Goal: Task Accomplishment & Management: Use online tool/utility

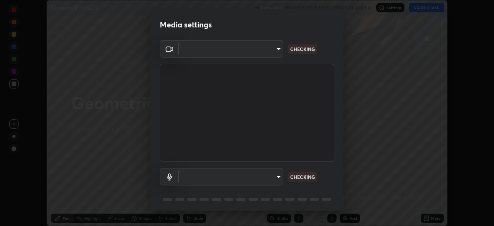
scroll to position [27, 0]
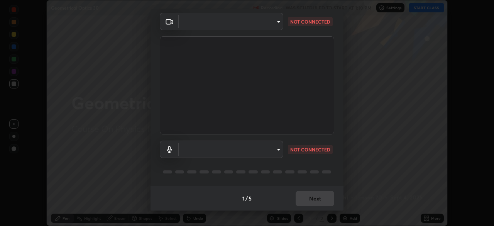
type input "134d1b19bf6860d587459906a7679876aeb3e381516b9be6bb745b9f97a347e3"
type input "communications"
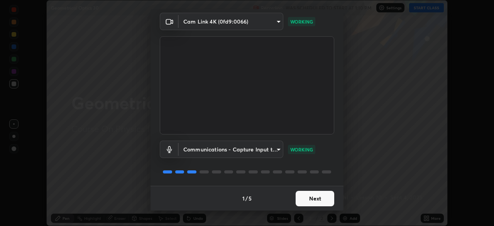
click at [319, 198] on button "Next" at bounding box center [315, 198] width 39 height 15
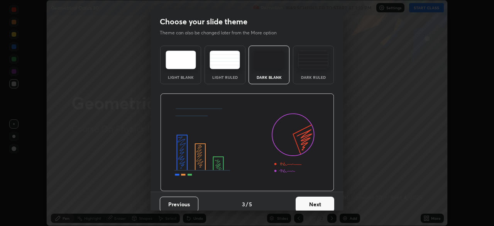
click at [322, 201] on button "Next" at bounding box center [315, 204] width 39 height 15
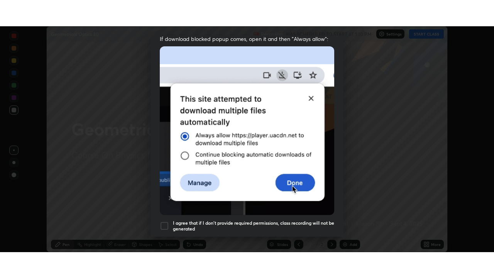
scroll to position [185, 0]
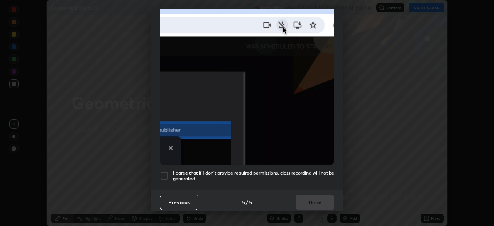
click at [163, 173] on div at bounding box center [164, 175] width 9 height 9
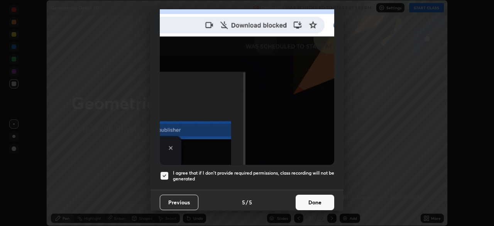
click at [319, 199] on button "Done" at bounding box center [315, 202] width 39 height 15
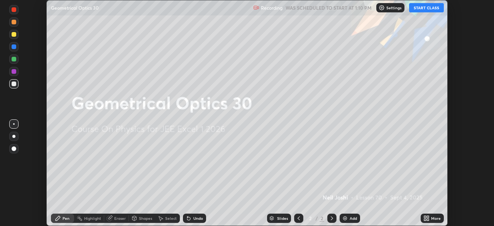
click at [432, 9] on button "START CLASS" at bounding box center [426, 7] width 35 height 9
click at [350, 218] on div "Add" at bounding box center [353, 218] width 7 height 4
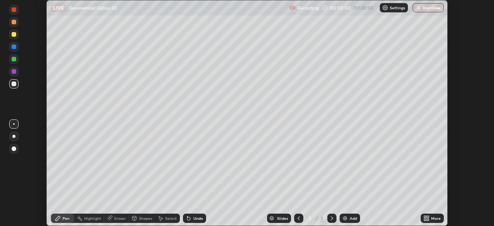
click at [433, 217] on div "More" at bounding box center [436, 218] width 10 height 4
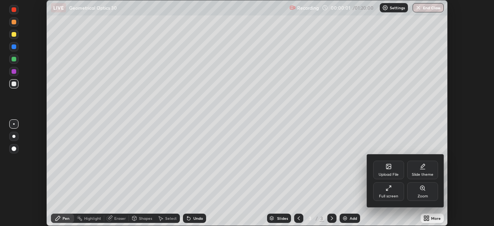
click at [394, 190] on div "Full screen" at bounding box center [388, 191] width 31 height 19
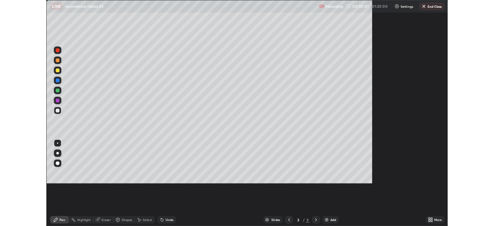
scroll to position [278, 494]
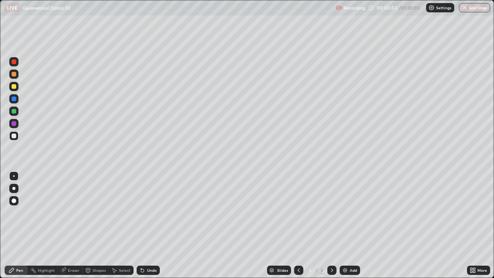
click at [15, 189] on div at bounding box center [13, 188] width 3 height 3
click at [14, 82] on div at bounding box center [13, 86] width 9 height 9
click at [14, 188] on div at bounding box center [13, 188] width 3 height 3
click at [13, 63] on div at bounding box center [14, 61] width 5 height 5
click at [13, 134] on div at bounding box center [14, 136] width 5 height 5
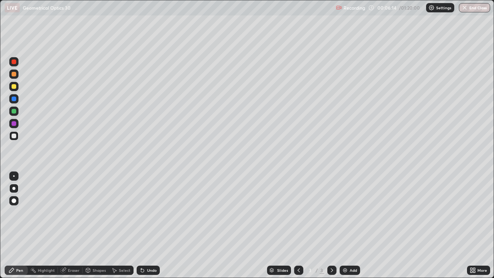
click at [14, 62] on div at bounding box center [14, 61] width 5 height 5
click at [13, 62] on div at bounding box center [14, 61] width 5 height 5
click at [12, 110] on div at bounding box center [14, 111] width 5 height 5
click at [14, 88] on div at bounding box center [14, 86] width 5 height 5
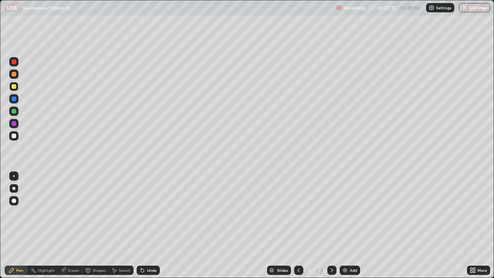
click at [13, 61] on div at bounding box center [14, 61] width 5 height 5
click at [12, 134] on div at bounding box center [14, 136] width 5 height 5
click at [11, 75] on div at bounding box center [13, 73] width 9 height 9
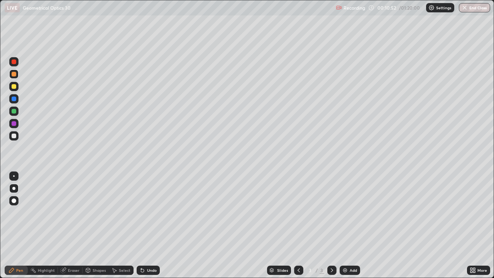
click at [14, 124] on div at bounding box center [14, 123] width 5 height 5
click at [13, 112] on div at bounding box center [14, 111] width 5 height 5
click at [14, 63] on div at bounding box center [14, 61] width 5 height 5
click at [354, 225] on div "Add" at bounding box center [350, 270] width 20 height 9
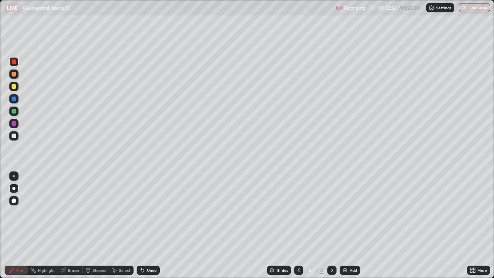
click at [13, 85] on div at bounding box center [14, 86] width 5 height 5
click at [70, 225] on div "Eraser" at bounding box center [74, 270] width 12 height 4
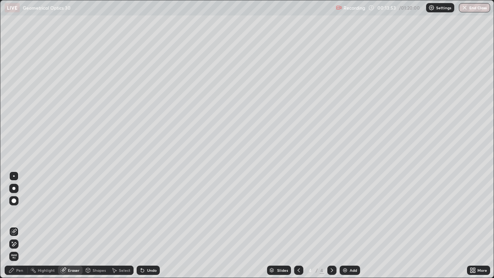
click at [19, 225] on div "Pen" at bounding box center [19, 270] width 7 height 4
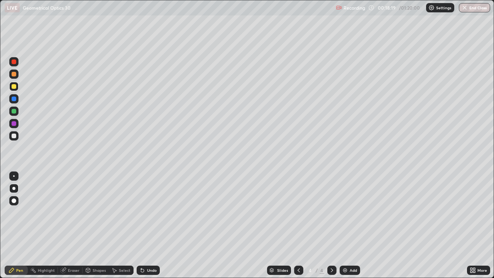
click at [298, 225] on icon at bounding box center [299, 270] width 6 height 6
click at [332, 225] on div at bounding box center [331, 270] width 9 height 9
click at [12, 136] on div at bounding box center [14, 136] width 5 height 5
click at [350, 225] on div "Add" at bounding box center [353, 270] width 7 height 4
click at [15, 85] on div at bounding box center [14, 86] width 5 height 5
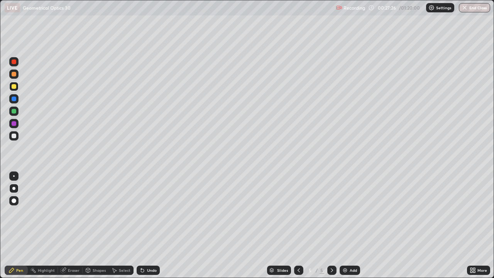
click at [297, 225] on icon at bounding box center [299, 270] width 6 height 6
click at [331, 225] on icon at bounding box center [332, 270] width 6 height 6
click at [149, 225] on div "Undo" at bounding box center [152, 270] width 10 height 4
click at [297, 225] on div at bounding box center [298, 270] width 9 height 9
click at [331, 225] on icon at bounding box center [332, 270] width 6 height 6
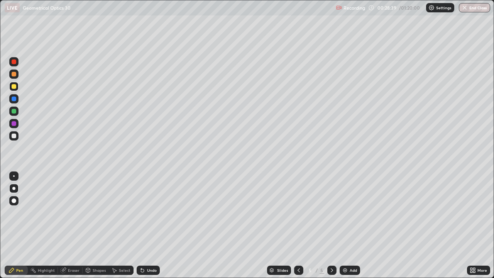
click at [298, 225] on icon at bounding box center [299, 270] width 6 height 6
click at [331, 225] on icon at bounding box center [332, 270] width 6 height 6
click at [346, 225] on img at bounding box center [345, 270] width 6 height 6
click at [14, 87] on div at bounding box center [14, 86] width 5 height 5
click at [150, 225] on div "Undo" at bounding box center [152, 270] width 10 height 4
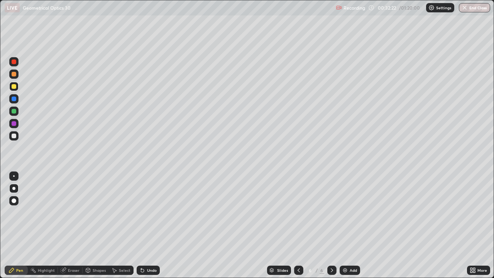
click at [153, 225] on div "Undo" at bounding box center [148, 270] width 23 height 9
click at [15, 60] on div at bounding box center [14, 61] width 5 height 5
click at [14, 61] on div at bounding box center [14, 61] width 5 height 5
click at [15, 88] on div at bounding box center [14, 86] width 5 height 5
click at [13, 86] on div at bounding box center [14, 86] width 5 height 5
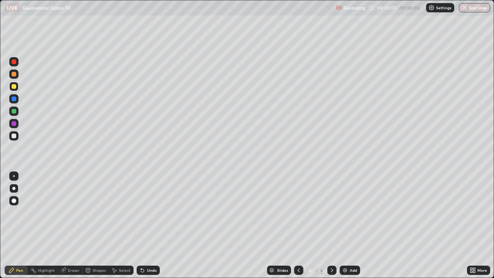
click at [15, 137] on div at bounding box center [14, 136] width 5 height 5
click at [16, 136] on div at bounding box center [14, 136] width 5 height 5
click at [12, 63] on div at bounding box center [14, 61] width 5 height 5
click at [13, 62] on div at bounding box center [14, 61] width 5 height 5
click at [11, 89] on div at bounding box center [13, 86] width 9 height 9
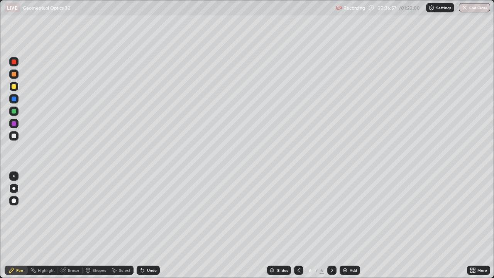
click at [13, 136] on div at bounding box center [14, 136] width 5 height 5
click at [10, 135] on div at bounding box center [13, 135] width 9 height 9
click at [15, 63] on div at bounding box center [14, 61] width 5 height 5
click at [15, 61] on div at bounding box center [14, 61] width 5 height 5
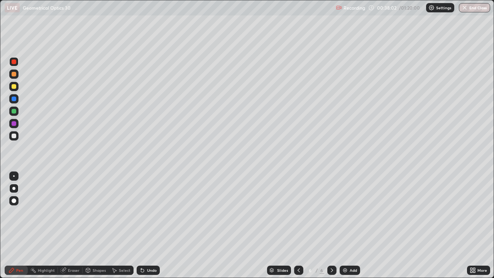
click at [13, 86] on div at bounding box center [14, 86] width 5 height 5
click at [10, 86] on div at bounding box center [13, 86] width 9 height 9
click at [69, 225] on div "Eraser" at bounding box center [74, 270] width 12 height 4
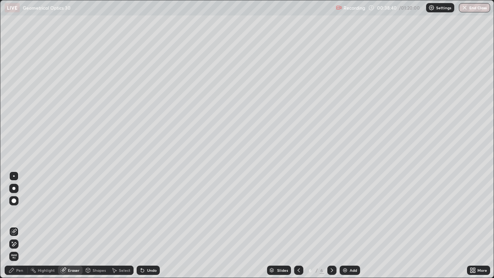
click at [15, 225] on div "Pen" at bounding box center [16, 270] width 23 height 9
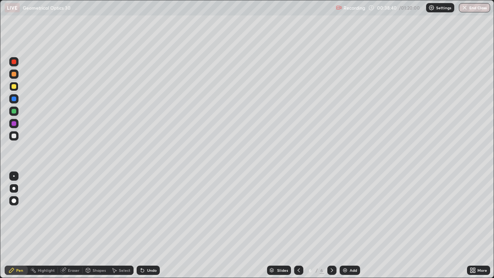
click at [15, 225] on div "Pen" at bounding box center [16, 270] width 23 height 9
click at [351, 225] on div "Add" at bounding box center [353, 270] width 7 height 4
click at [298, 225] on icon at bounding box center [299, 270] width 6 height 6
click at [332, 225] on icon at bounding box center [332, 270] width 6 height 6
click at [12, 136] on div at bounding box center [14, 136] width 5 height 5
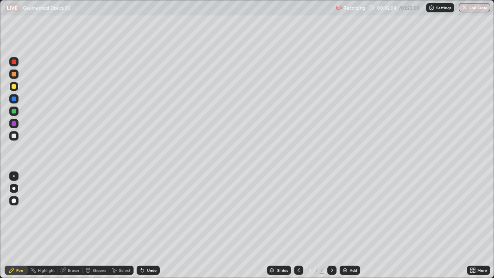
click at [12, 136] on div at bounding box center [14, 136] width 5 height 5
click at [14, 124] on div at bounding box center [14, 123] width 5 height 5
click at [13, 86] on div at bounding box center [14, 86] width 5 height 5
click at [69, 225] on div "Eraser" at bounding box center [70, 270] width 25 height 9
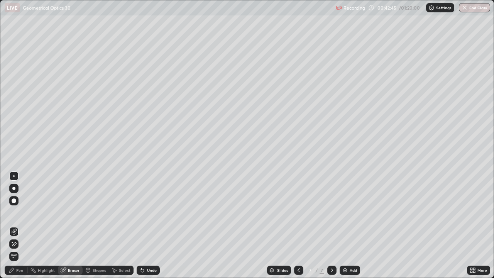
click at [16, 225] on div "Pen" at bounding box center [19, 270] width 7 height 4
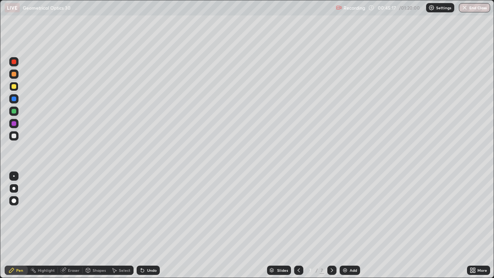
click at [350, 225] on div "Add" at bounding box center [353, 270] width 7 height 4
click at [13, 64] on div at bounding box center [14, 61] width 5 height 5
click at [14, 112] on div at bounding box center [14, 111] width 5 height 5
click at [13, 138] on div at bounding box center [14, 136] width 5 height 5
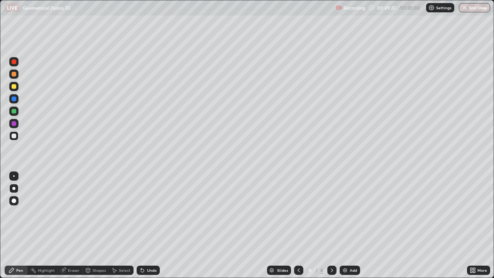
click at [149, 225] on div "Undo" at bounding box center [152, 270] width 10 height 4
click at [13, 110] on div at bounding box center [14, 111] width 5 height 5
click at [13, 136] on div at bounding box center [14, 136] width 5 height 5
click at [12, 110] on div at bounding box center [14, 111] width 5 height 5
click at [10, 86] on div at bounding box center [13, 86] width 9 height 9
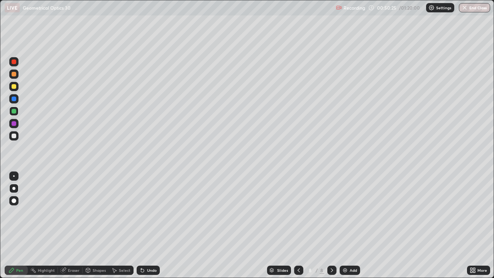
click at [10, 86] on div at bounding box center [13, 86] width 9 height 9
click at [15, 87] on div at bounding box center [14, 86] width 5 height 5
click at [13, 62] on div at bounding box center [14, 61] width 5 height 5
click at [12, 61] on div at bounding box center [14, 61] width 5 height 5
click at [15, 86] on div at bounding box center [14, 86] width 5 height 5
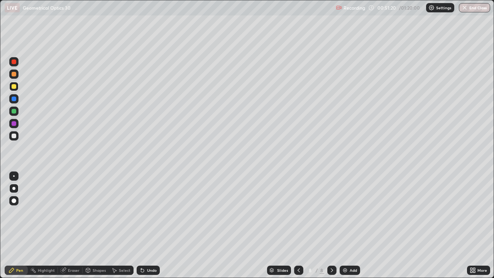
click at [16, 86] on div at bounding box center [14, 86] width 5 height 5
click at [12, 135] on div at bounding box center [14, 136] width 5 height 5
click at [9, 134] on div at bounding box center [13, 135] width 9 height 9
click at [13, 62] on div at bounding box center [14, 61] width 5 height 5
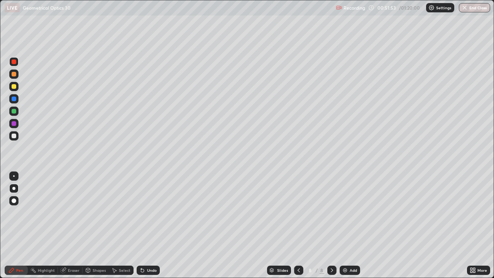
click at [14, 87] on div at bounding box center [14, 86] width 5 height 5
click at [349, 225] on div "Add" at bounding box center [350, 270] width 20 height 9
click at [296, 225] on icon at bounding box center [299, 270] width 6 height 6
click at [331, 225] on icon at bounding box center [332, 270] width 6 height 6
click at [298, 225] on icon at bounding box center [299, 270] width 6 height 6
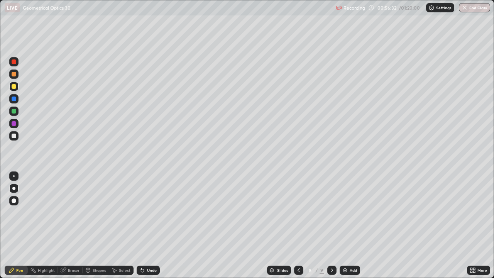
click at [334, 225] on div at bounding box center [331, 270] width 9 height 9
click at [74, 225] on div "Eraser" at bounding box center [74, 270] width 12 height 4
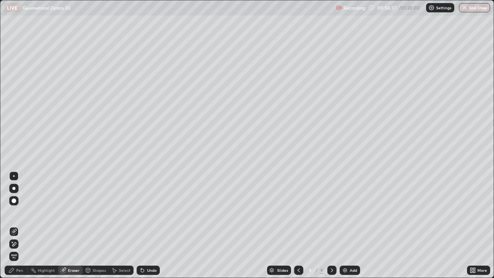
click at [20, 225] on div "Pen" at bounding box center [19, 270] width 7 height 4
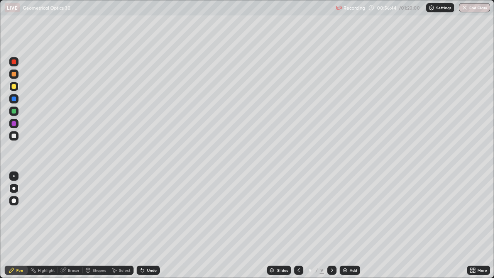
click at [12, 112] on div at bounding box center [14, 111] width 5 height 5
click at [148, 225] on div "Undo" at bounding box center [152, 270] width 10 height 4
click at [14, 135] on div at bounding box center [14, 136] width 5 height 5
click at [297, 225] on icon at bounding box center [299, 270] width 6 height 6
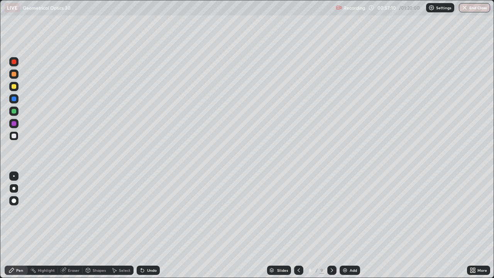
click at [331, 225] on icon at bounding box center [332, 270] width 6 height 6
click at [74, 225] on div "Eraser" at bounding box center [74, 270] width 12 height 4
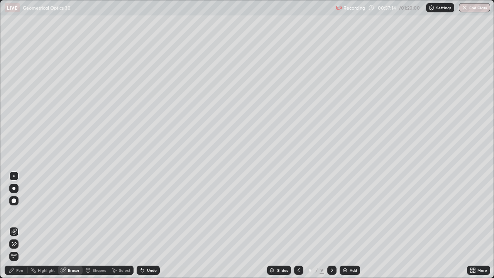
click at [19, 225] on div "Pen" at bounding box center [19, 270] width 7 height 4
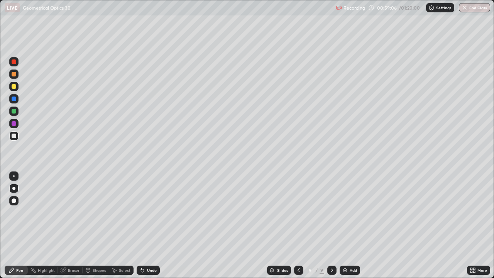
click at [74, 225] on div "Eraser" at bounding box center [74, 270] width 12 height 4
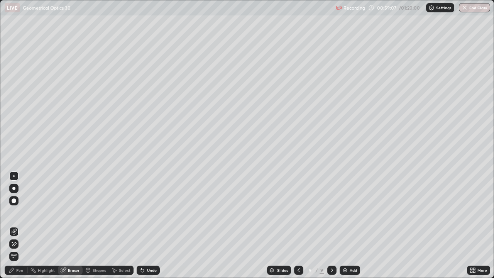
click at [23, 225] on div "Pen" at bounding box center [19, 270] width 7 height 4
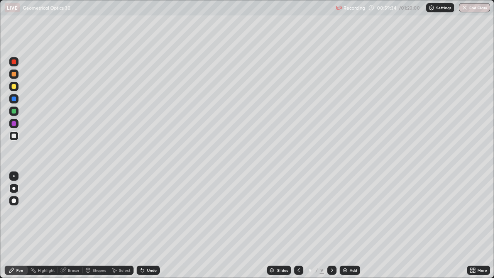
click at [11, 97] on div at bounding box center [13, 98] width 9 height 9
click at [14, 88] on div at bounding box center [14, 86] width 5 height 5
click at [16, 86] on div at bounding box center [14, 86] width 5 height 5
click at [147, 225] on div "Undo" at bounding box center [148, 270] width 23 height 9
click at [146, 225] on div "Undo" at bounding box center [148, 270] width 23 height 9
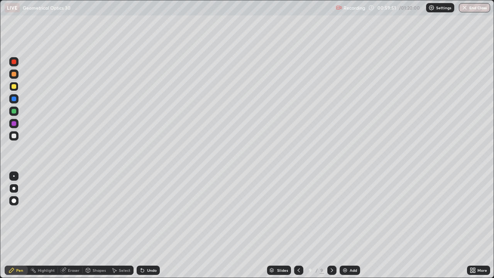
click at [147, 225] on div "Undo" at bounding box center [152, 270] width 10 height 4
click at [14, 137] on div at bounding box center [14, 136] width 5 height 5
click at [145, 225] on div "Undo" at bounding box center [148, 270] width 23 height 9
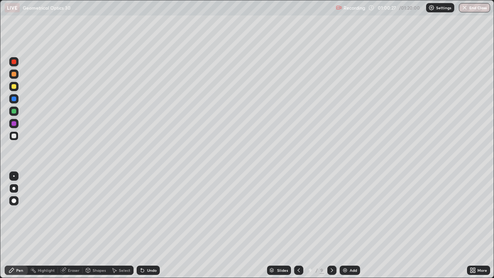
click at [147, 225] on div "Undo" at bounding box center [152, 270] width 10 height 4
click at [478, 10] on button "End Class" at bounding box center [474, 7] width 31 height 9
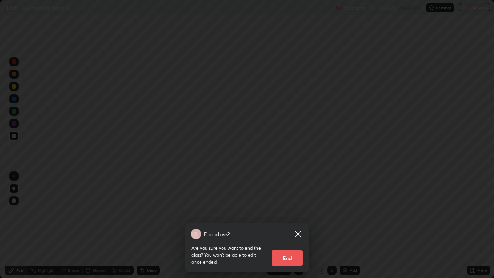
click at [292, 225] on button "End" at bounding box center [287, 257] width 31 height 15
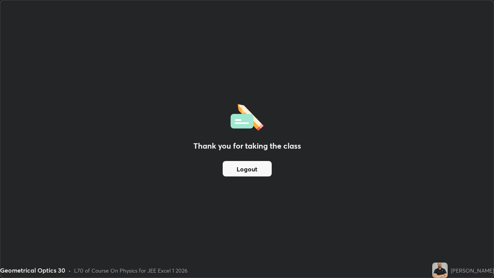
click at [110, 224] on div "Thank you for taking the class Logout" at bounding box center [246, 138] width 493 height 277
click at [249, 171] on button "Logout" at bounding box center [247, 168] width 49 height 15
click at [253, 170] on button "Logout" at bounding box center [247, 168] width 49 height 15
click at [250, 171] on button "Logout" at bounding box center [247, 168] width 49 height 15
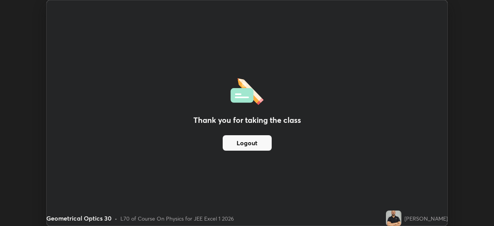
scroll to position [38385, 38117]
